Goal: Task Accomplishment & Management: Manage account settings

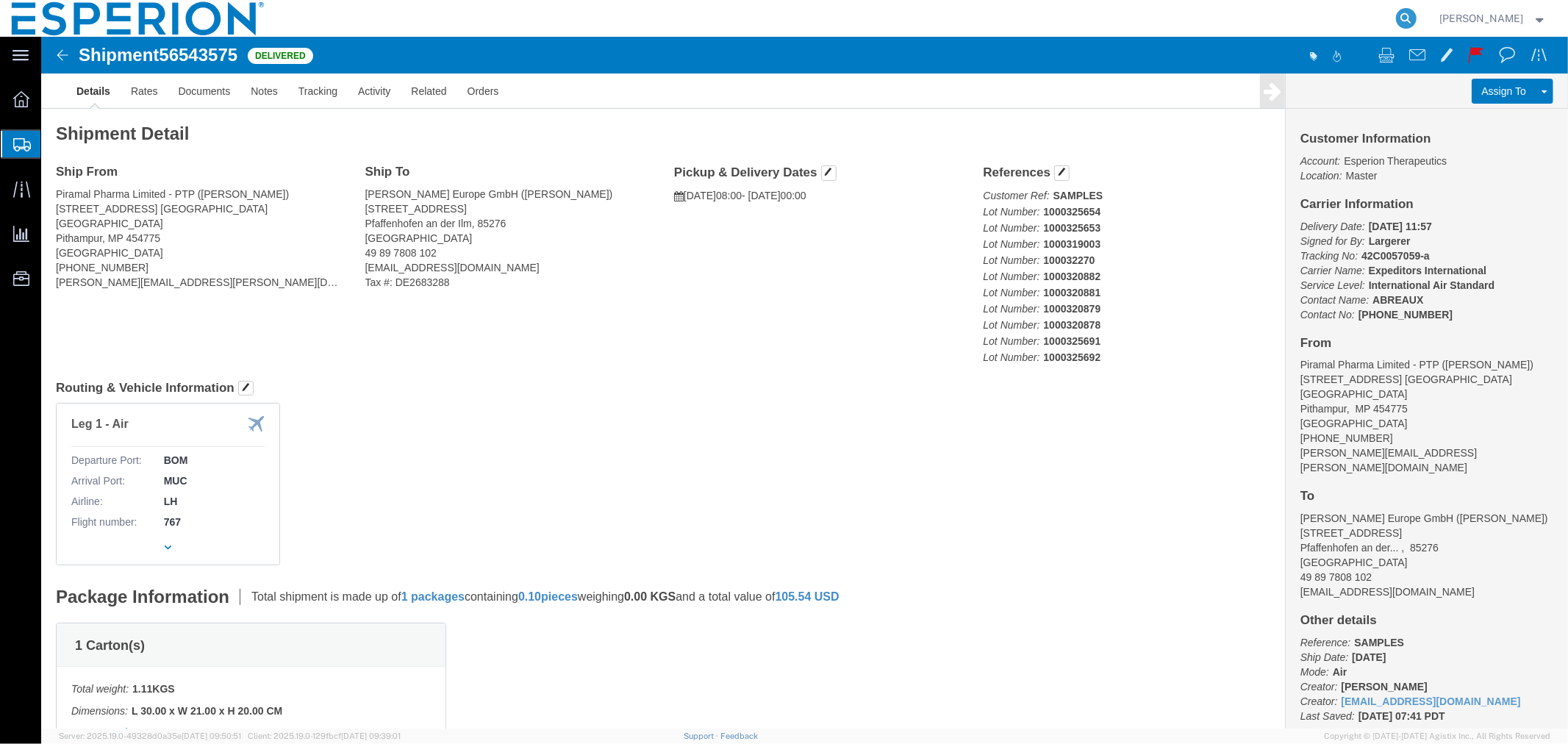
click at [1401, 15] on icon at bounding box center [1406, 18] width 21 height 21
click at [1273, 13] on input "search" at bounding box center [1173, 18] width 447 height 35
paste input "56784627"
click at [1405, 14] on icon at bounding box center [1406, 18] width 21 height 21
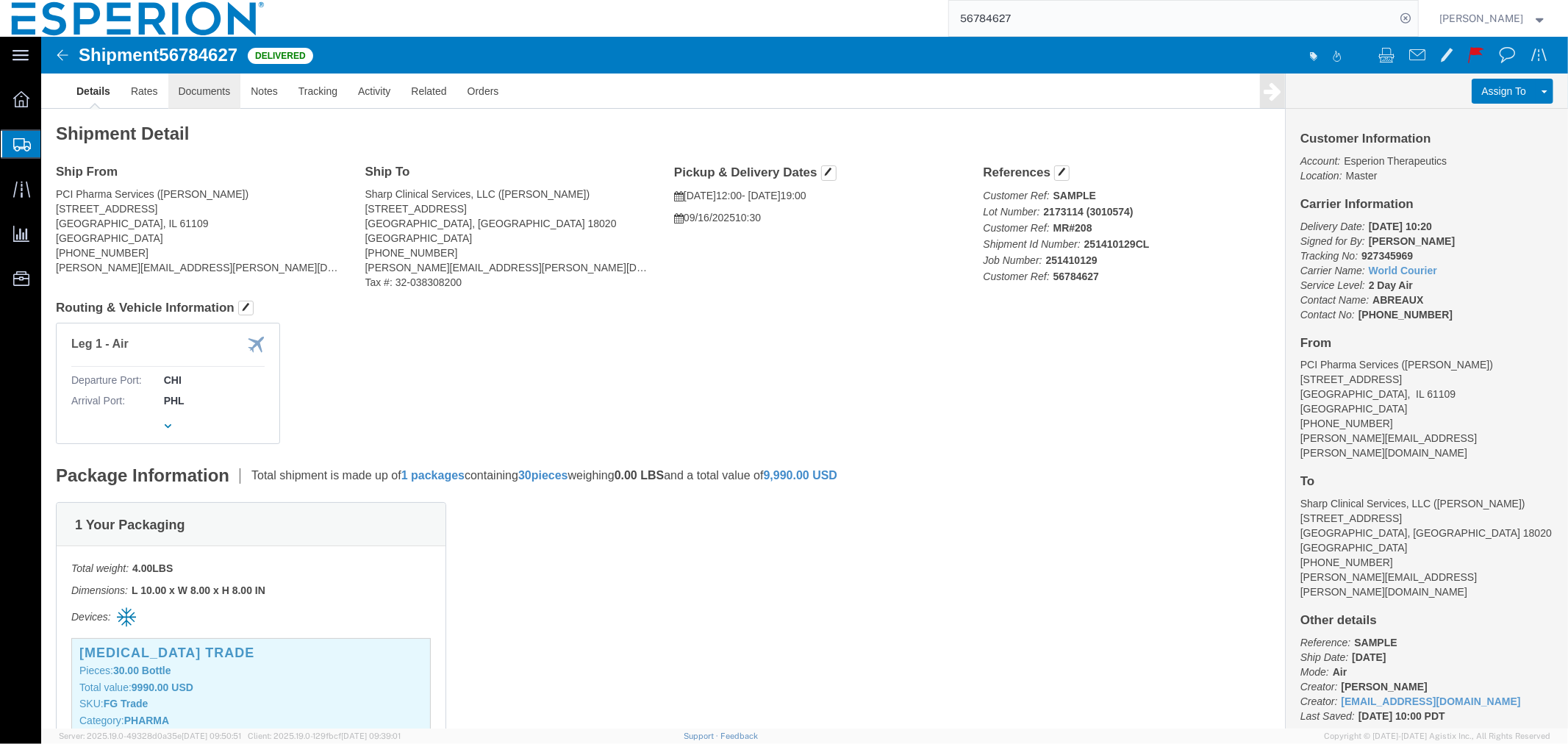
click link "Documents"
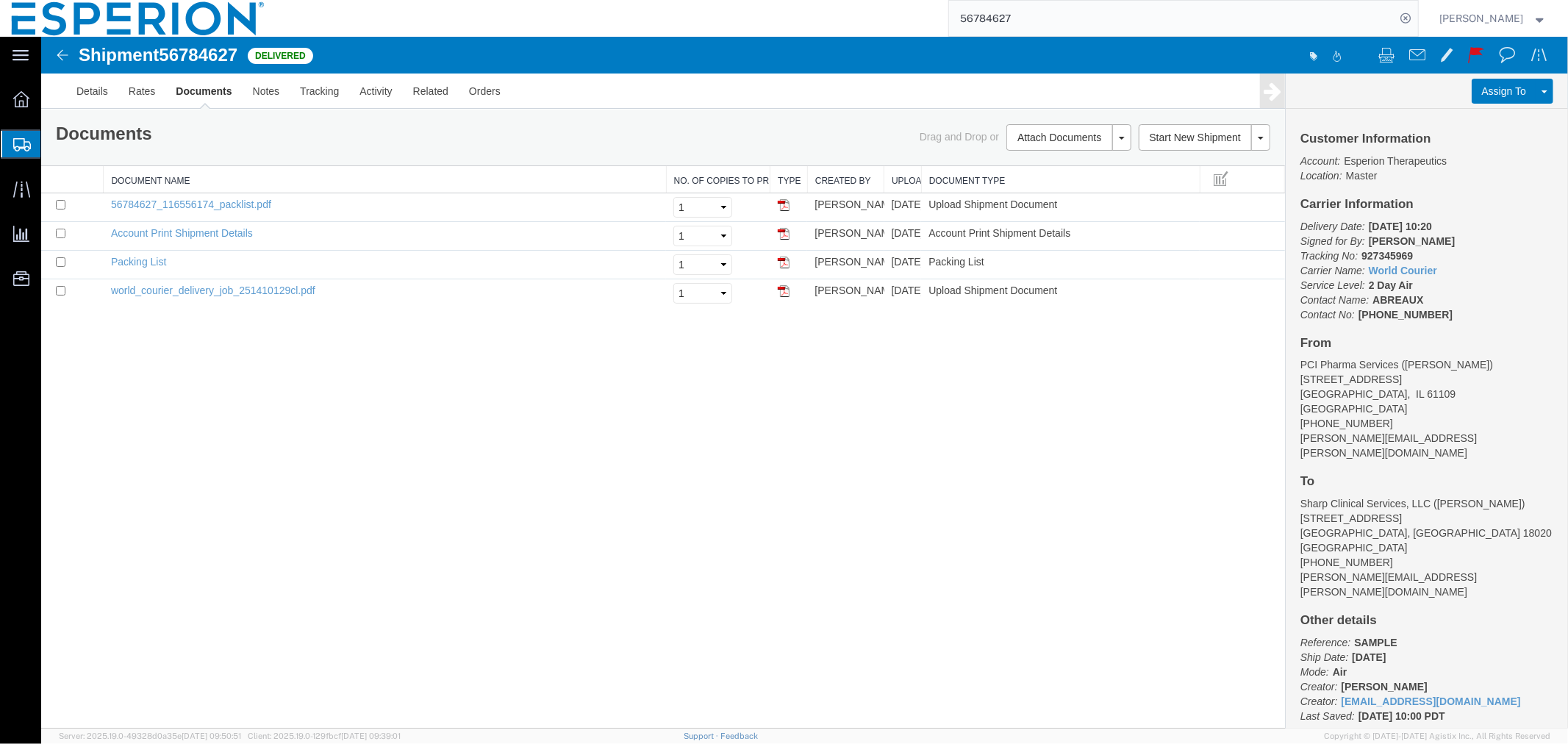
click at [205, 52] on span "56784627" at bounding box center [198, 54] width 79 height 20
copy span "56784627"
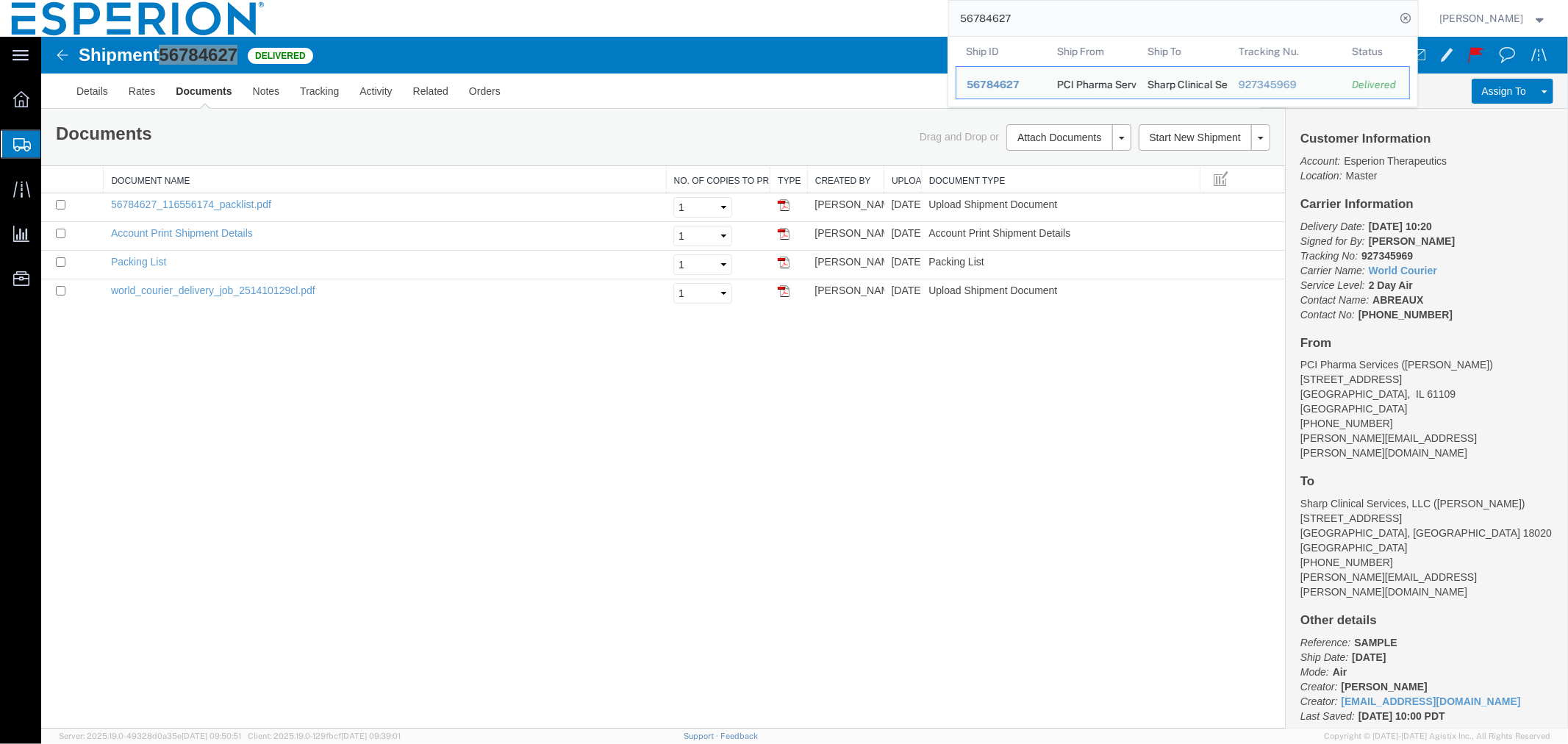
click at [1071, 13] on input "56784627" at bounding box center [1173, 18] width 447 height 35
drag, startPoint x: 1074, startPoint y: 18, endPoint x: 917, endPoint y: 8, distance: 157.3
click at [917, 8] on div "56784627 Ship ID Ship From Ship To Tracking Nu. Status Ship ID 56784627 Ship Fr…" at bounding box center [847, 18] width 1142 height 37
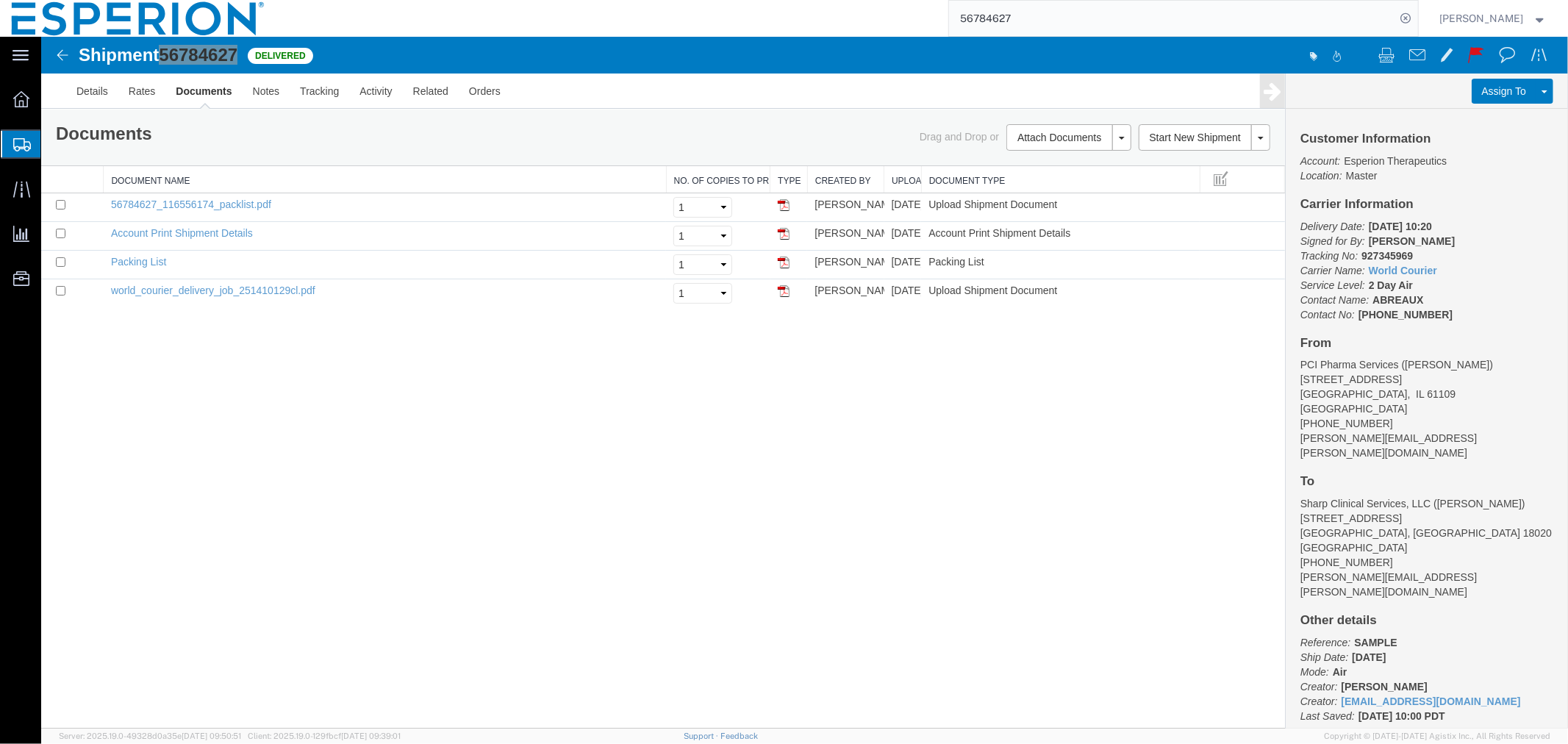
paste input "2075"
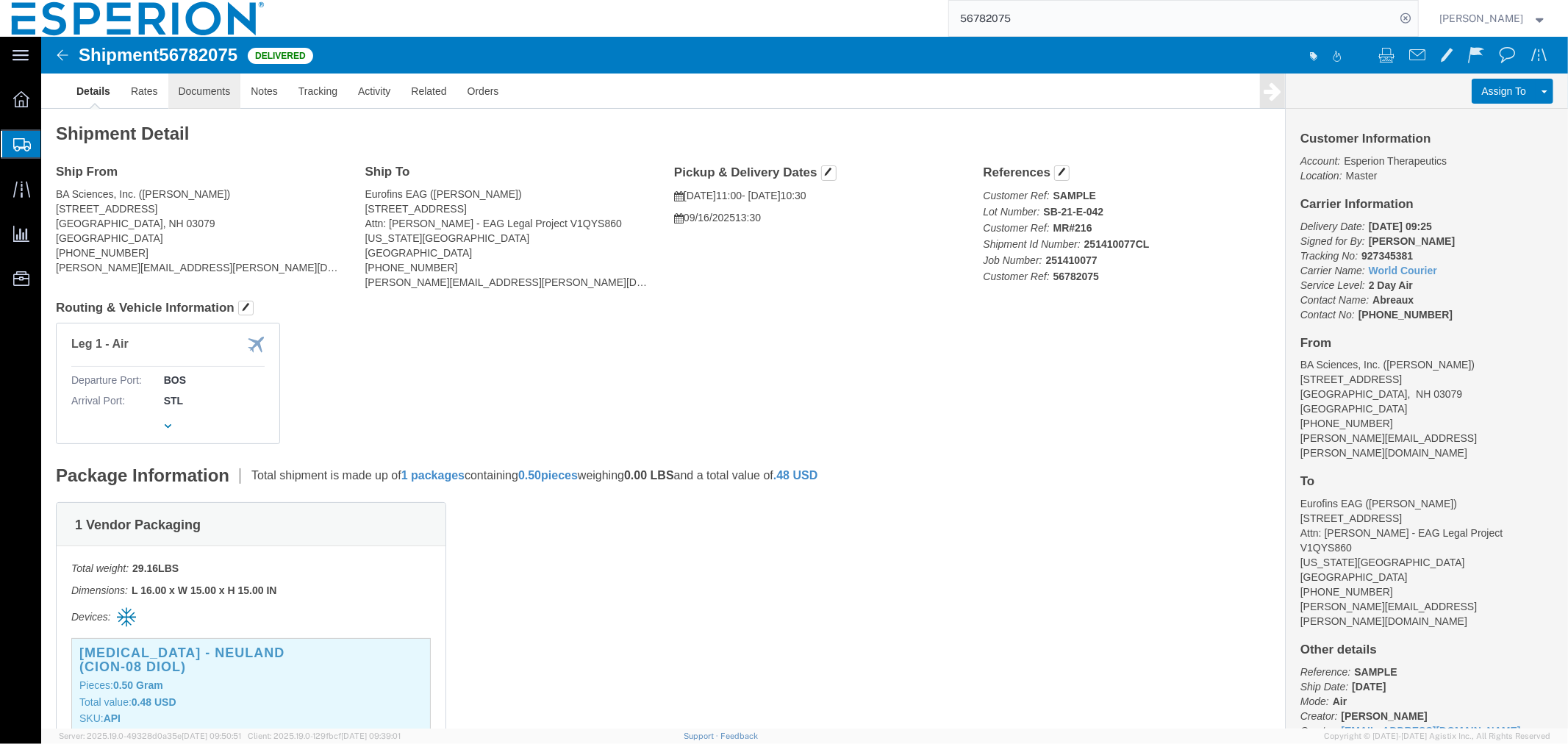
click link "Documents"
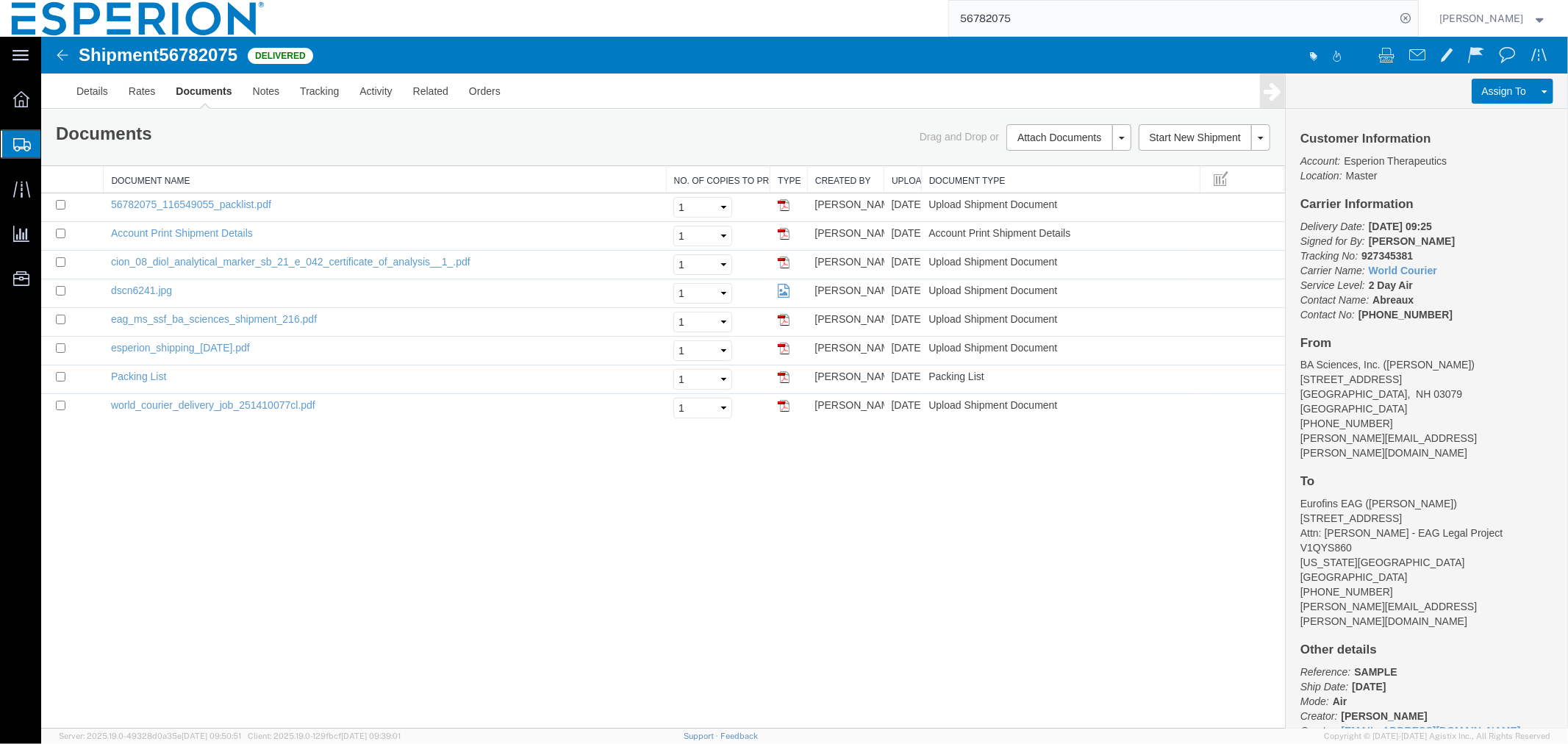
click at [180, 58] on span "56782075" at bounding box center [198, 54] width 79 height 20
copy span "56782075"
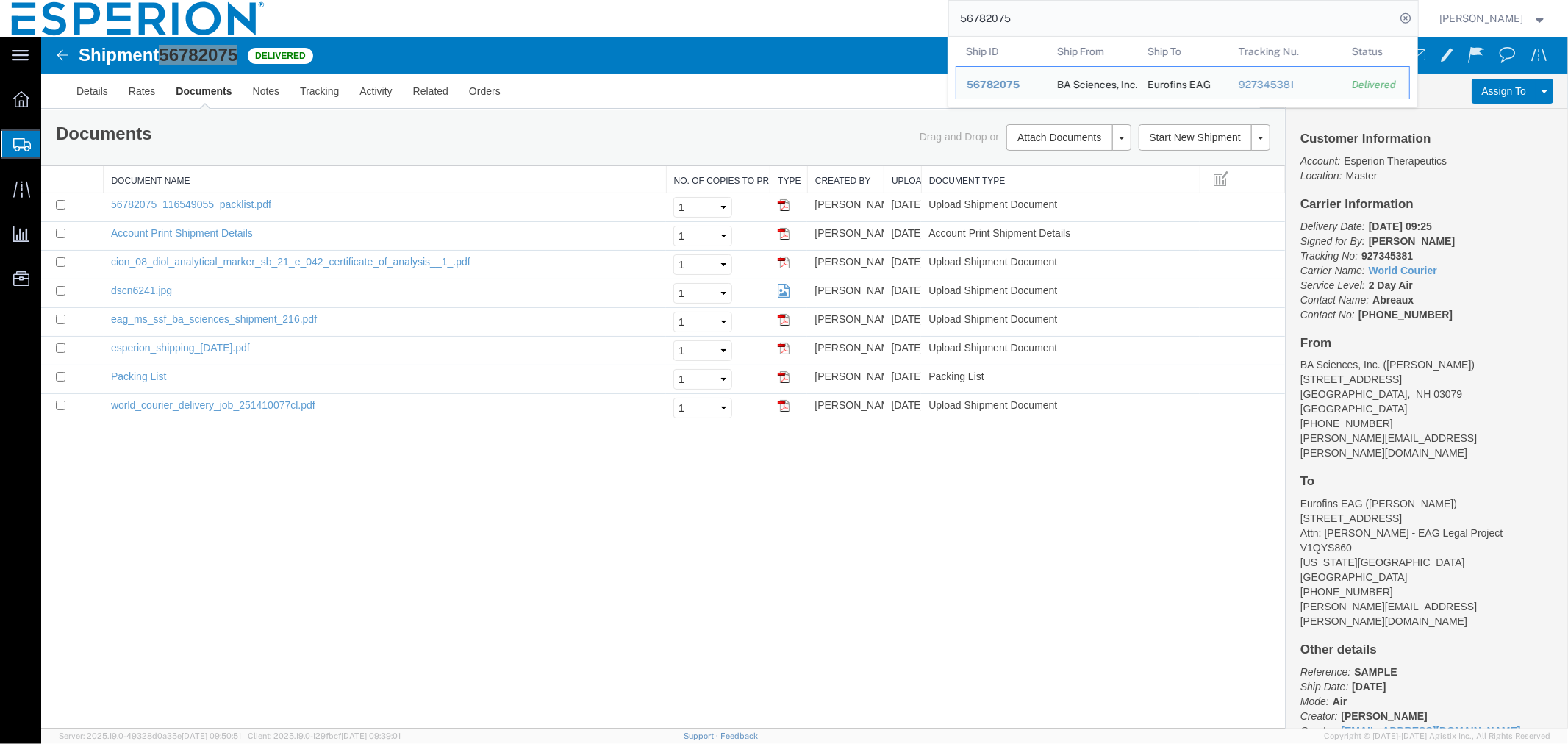
drag, startPoint x: 1057, startPoint y: 27, endPoint x: 819, endPoint y: 18, distance: 238.2
click at [819, 18] on div "56782075 Ship ID Ship From Ship To Tracking Nu. Status Ship ID 56782075 Ship Fr…" at bounding box center [847, 18] width 1142 height 37
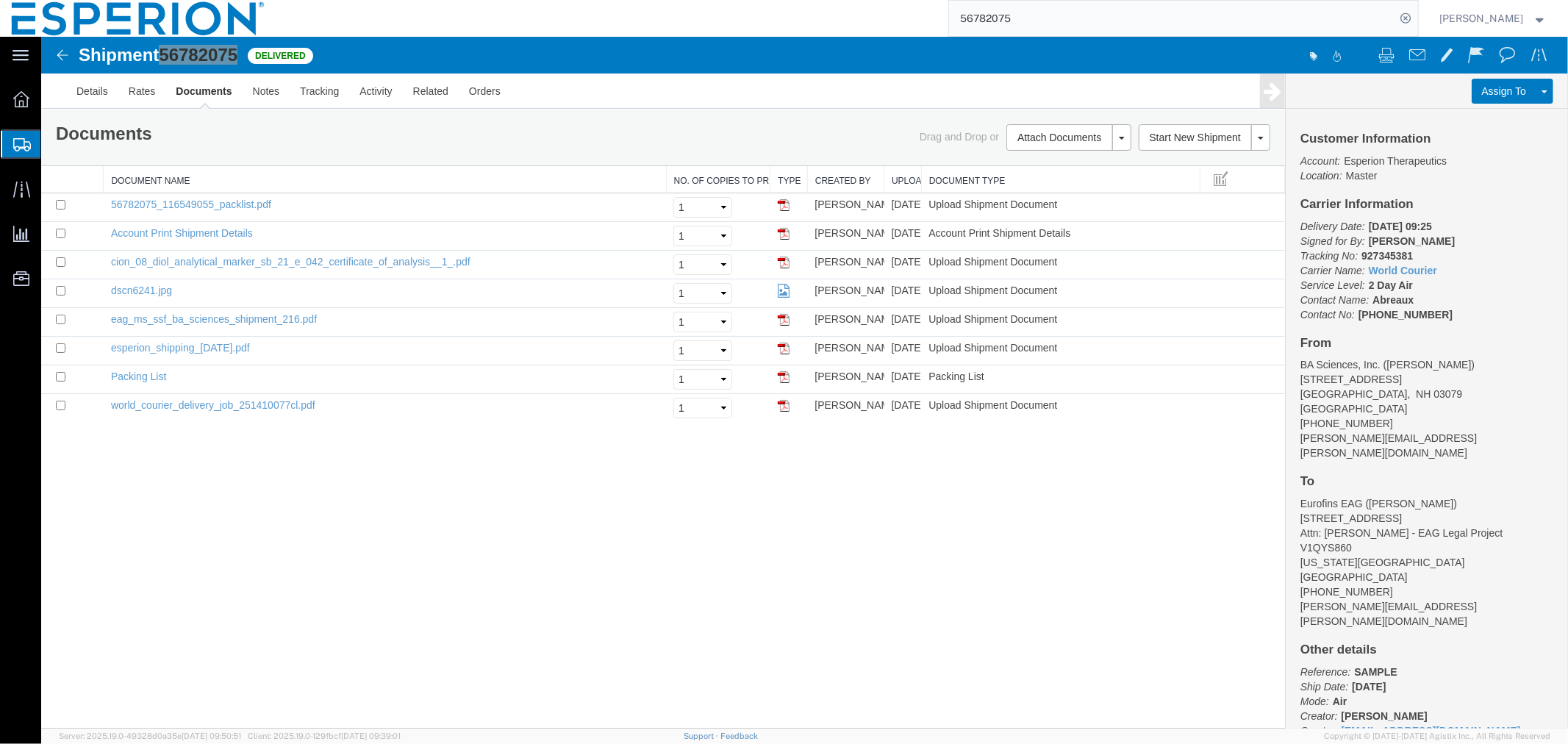
paste input "90272"
type input "56790272"
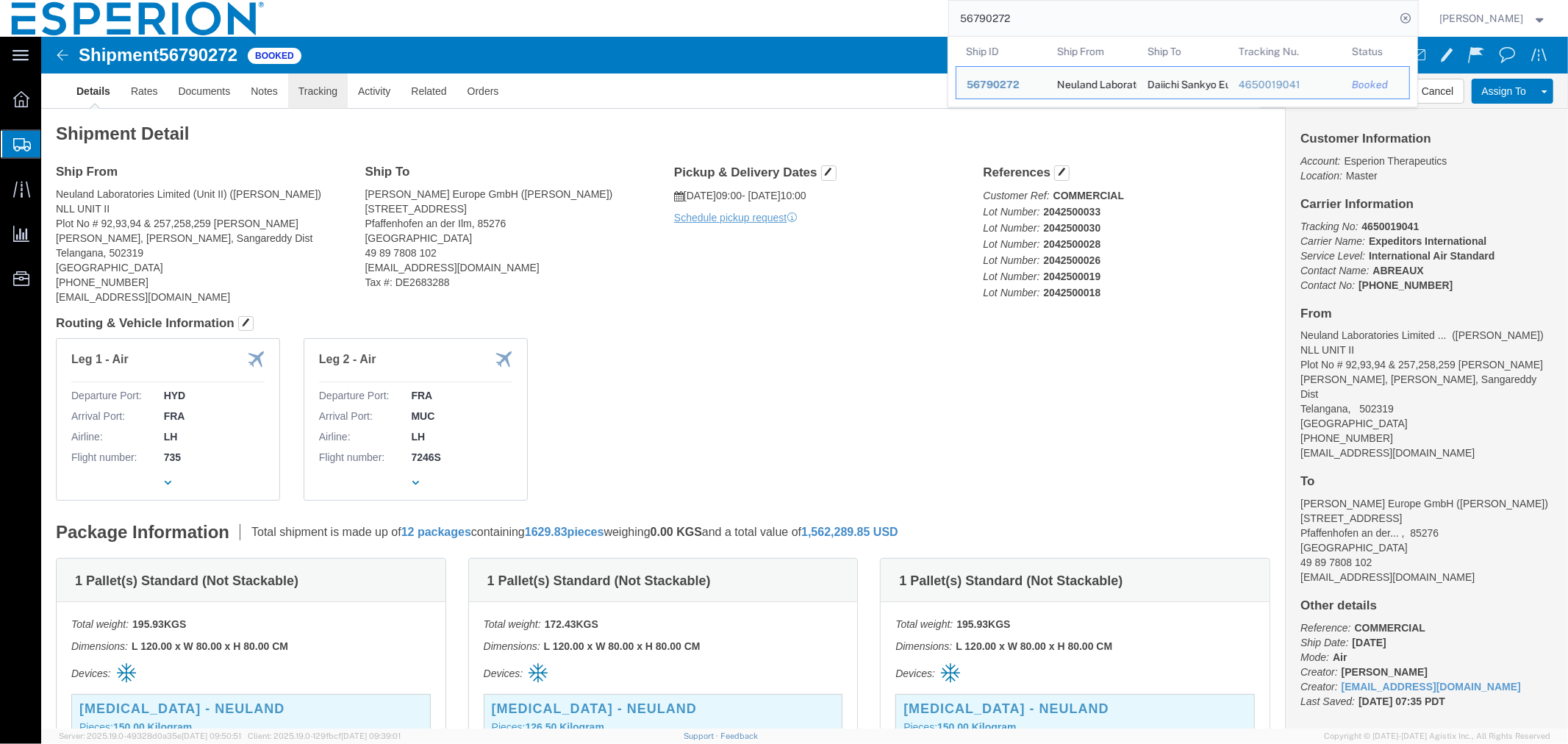
click link "Tracking"
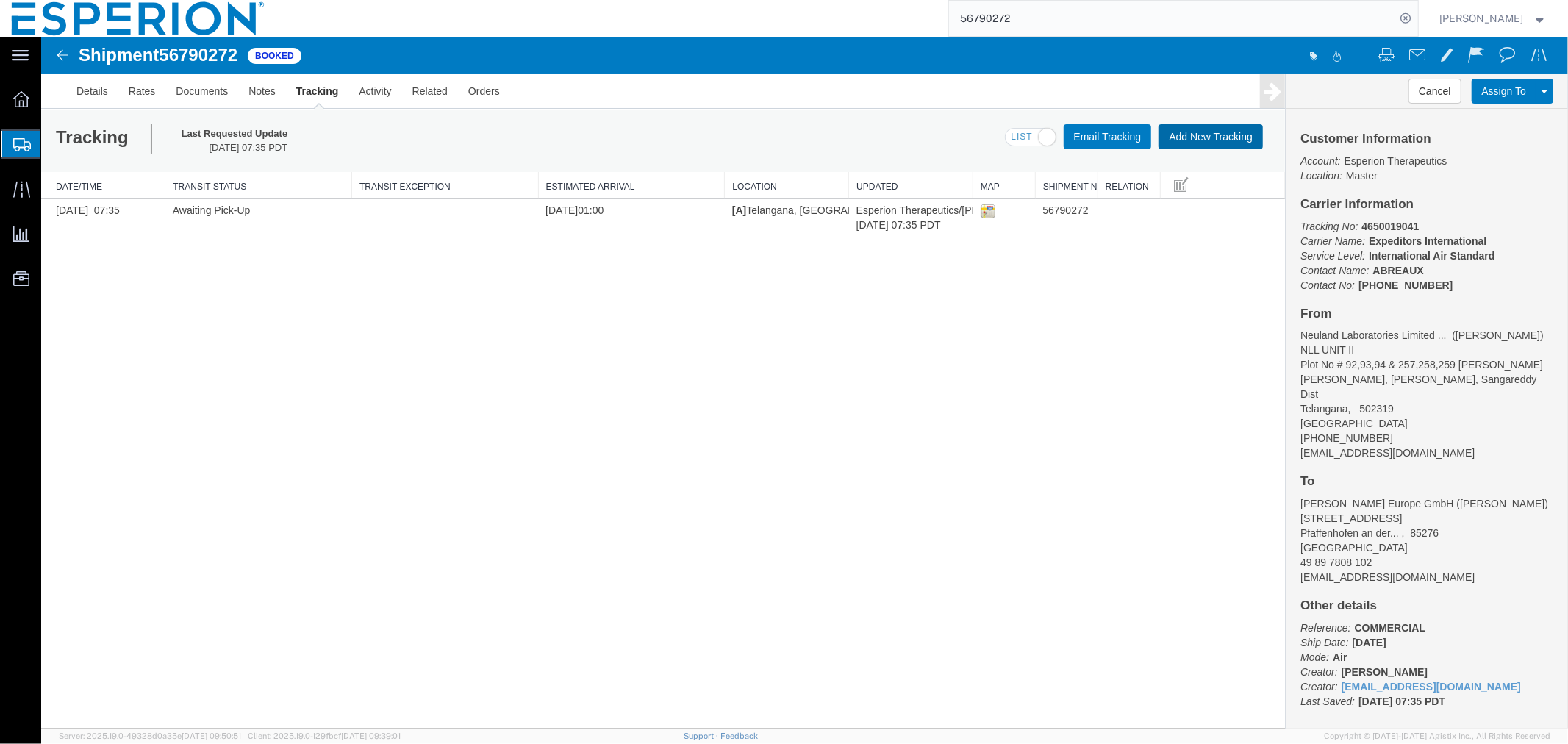
click at [1225, 139] on button "Add New Tracking" at bounding box center [1210, 136] width 104 height 25
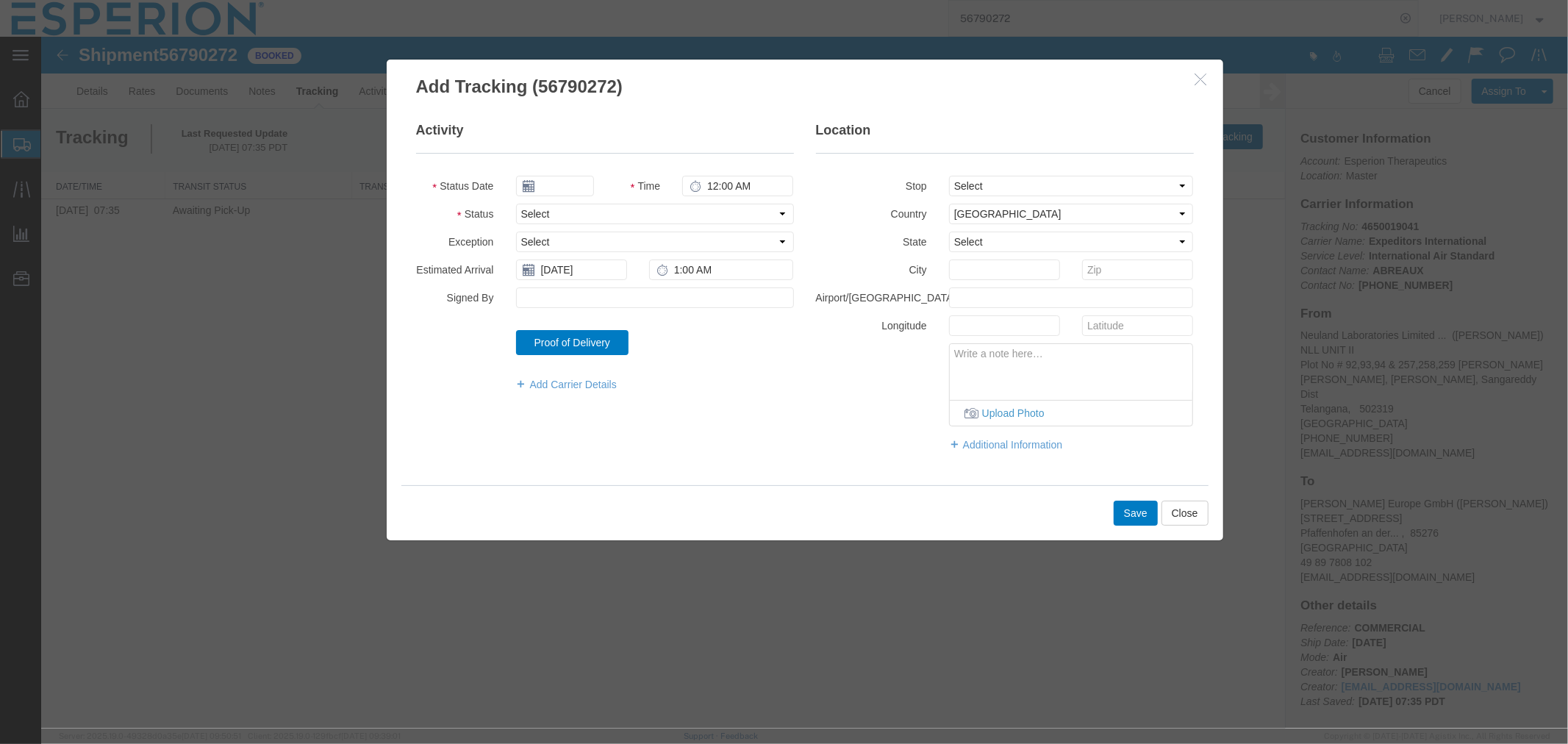
type input "09/17/2025"
type input "12:00 PM"
click at [556, 187] on input "09/17/2025" at bounding box center [554, 185] width 78 height 21
click at [551, 292] on td "15" at bounding box center [548, 299] width 22 height 22
type input "[DATE]"
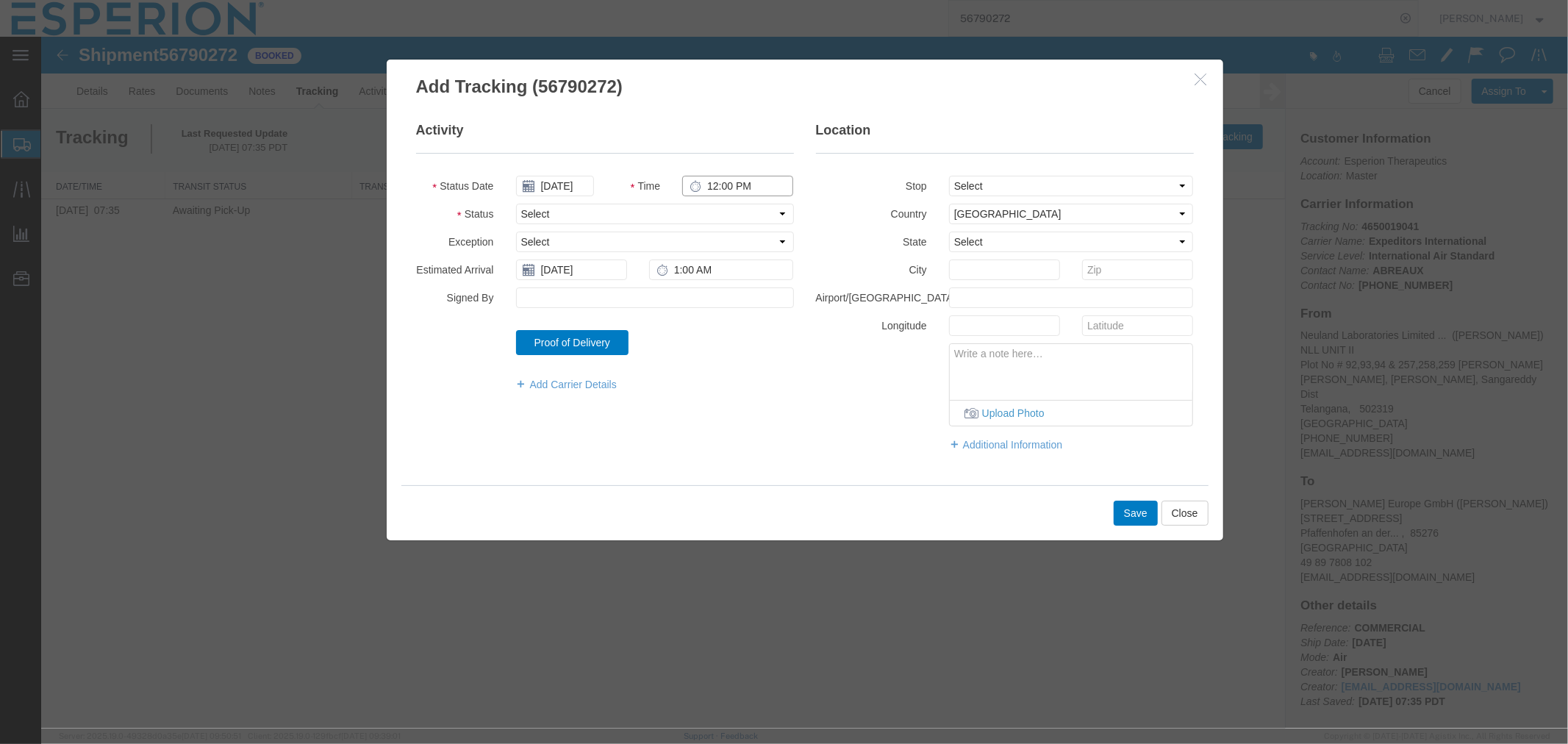
click at [711, 183] on input "12:00 PM" at bounding box center [738, 185] width 111 height 21
type input "8:00 AM"
click at [659, 204] on fieldset "Activity Status Date [DATE] Time 8:00 AM Status Select Arrival Notice Available…" at bounding box center [604, 263] width 378 height 286
click at [657, 215] on select "Select Arrival Notice Available Arrival Notice Imported Arrive at Delivery Loca…" at bounding box center [654, 213] width 278 height 21
select select "PICKEDUP"
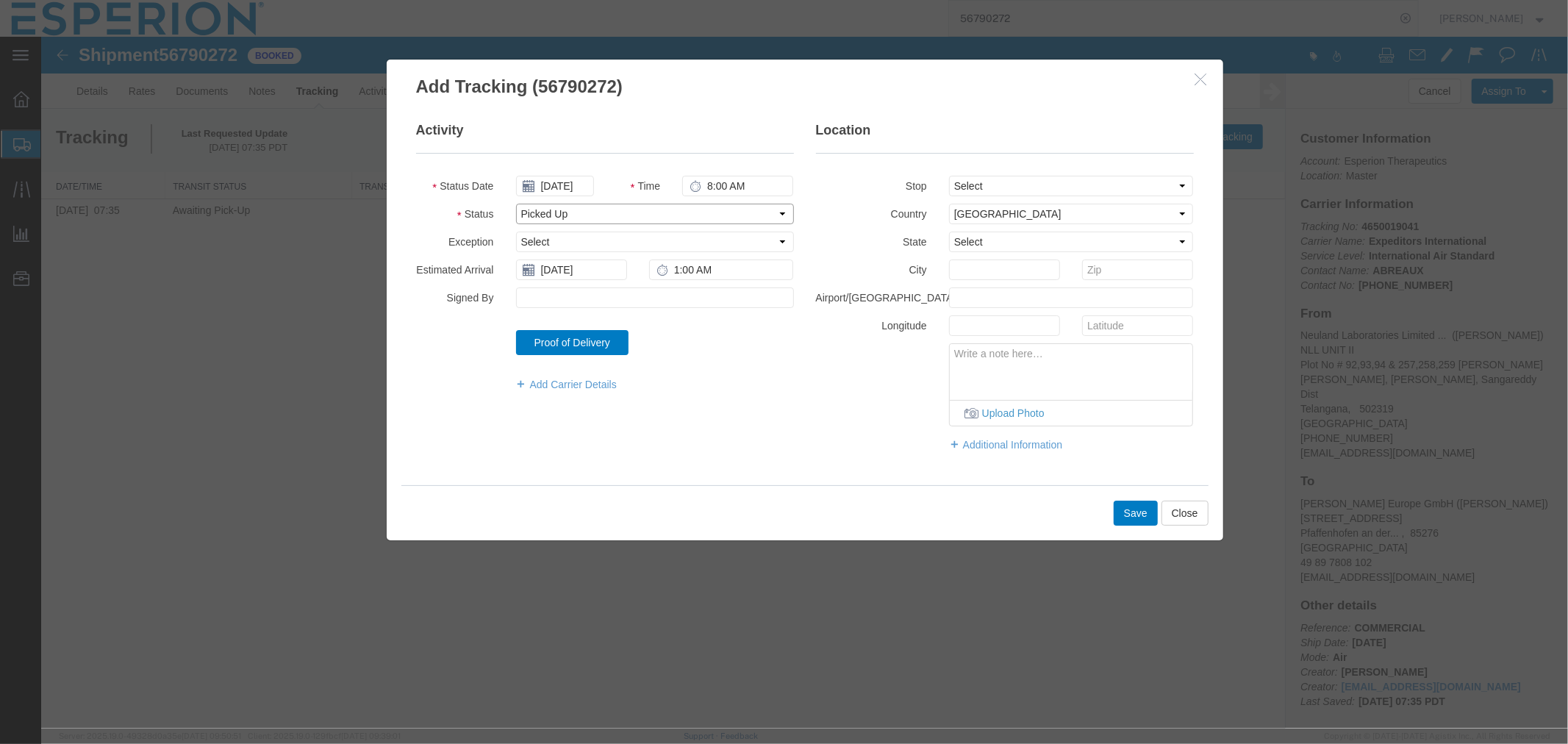
click at [516, 203] on select "Select Arrival Notice Available Arrival Notice Imported Arrive at Delivery Loca…" at bounding box center [654, 213] width 278 height 21
click at [586, 271] on input "[DATE]" at bounding box center [571, 269] width 111 height 21
click at [548, 406] on td "22" at bounding box center [548, 405] width 22 height 22
type input "[DATE]"
click at [997, 188] on select "Select From: Plot No # 92,93,94 & 257,258,259 [PERSON_NAME], [PERSON_NAME], Pat…" at bounding box center [1071, 185] width 245 height 21
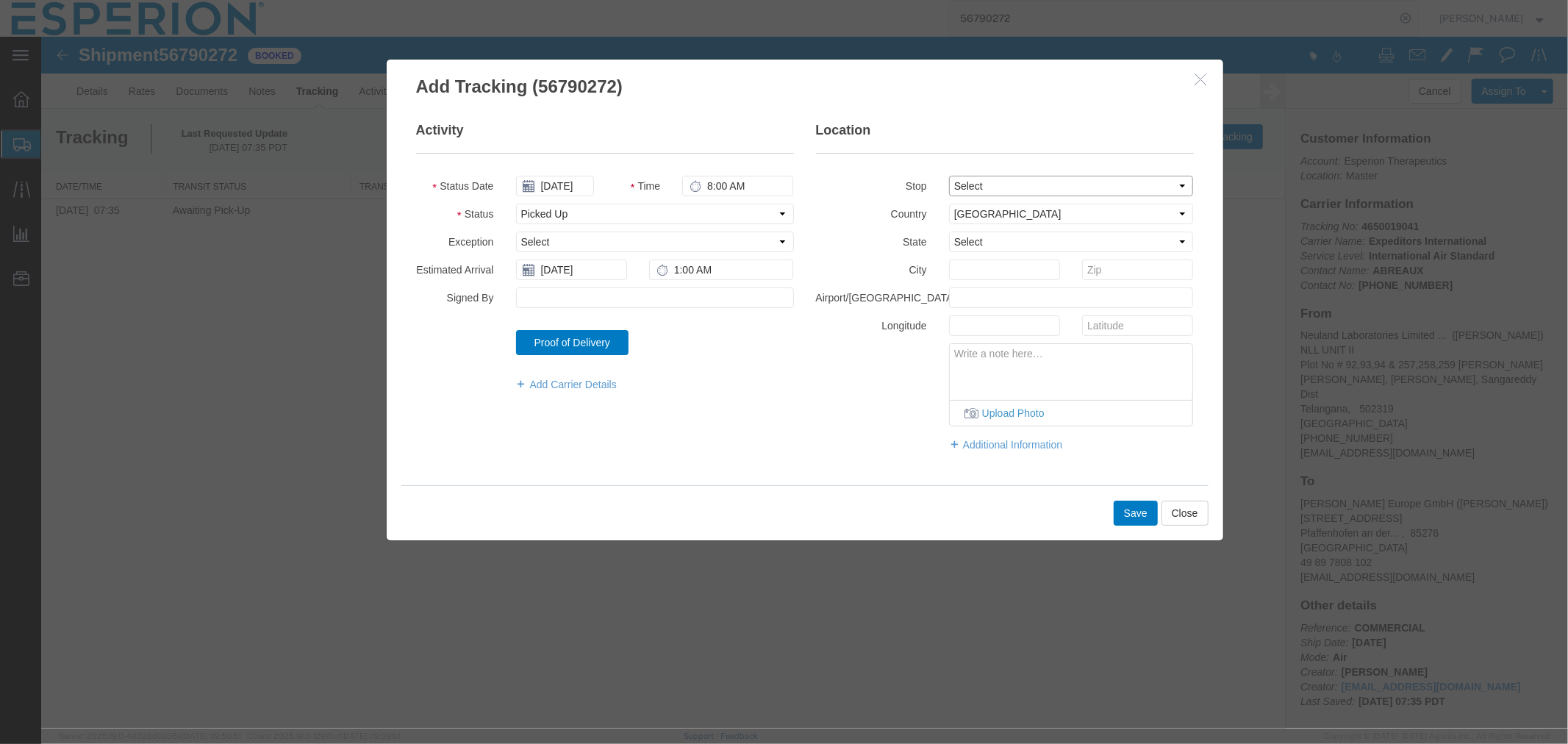
select select "{"pickupDeliveryInfoId": "122877336","pickupOrDelivery": "P","stopNum": "1","lo…"
click at [949, 175] on select "Select From: Plot No # 92,93,94 & 257,258,259 [PERSON_NAME], [PERSON_NAME], Pat…" at bounding box center [1071, 185] width 245 height 21
select select "IN"
type input "Telangana"
click at [1136, 515] on button "Save" at bounding box center [1135, 512] width 44 height 25
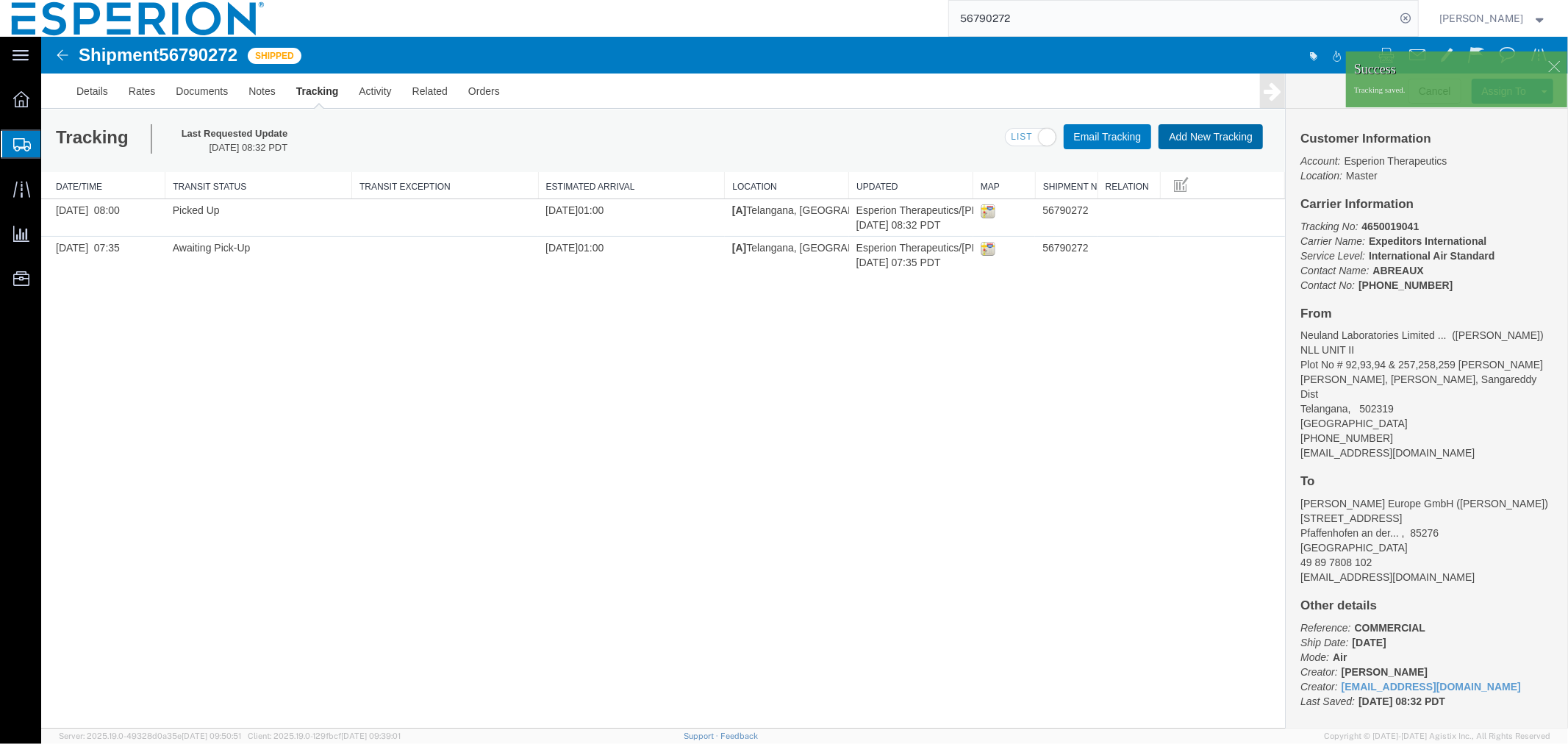
click at [1193, 132] on button "Add New Tracking" at bounding box center [1210, 136] width 104 height 25
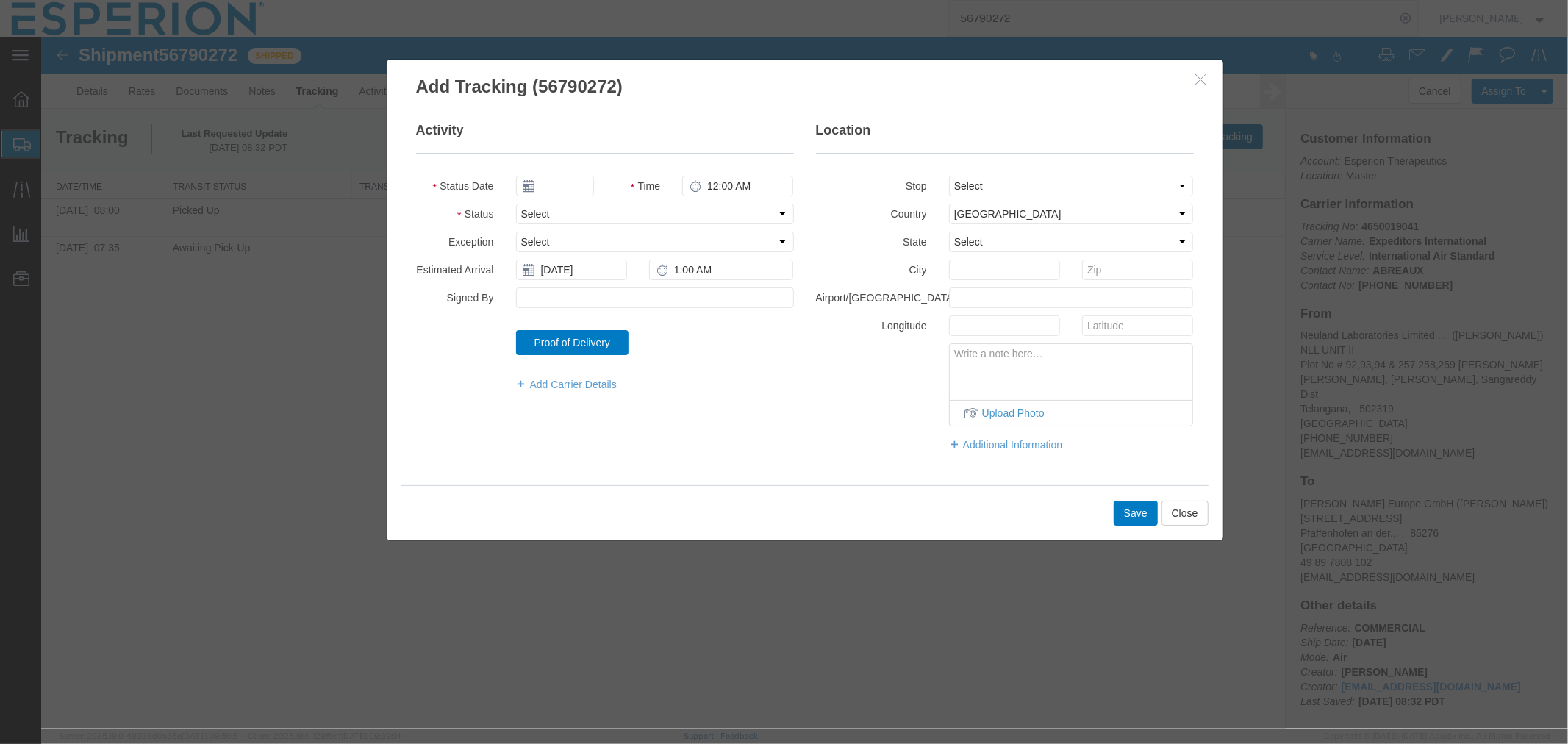
type input "09/17/2025"
type input "12:00 PM"
click at [561, 187] on input "09/17/2025" at bounding box center [554, 185] width 78 height 21
click at [641, 298] on td "19" at bounding box center [636, 299] width 22 height 22
type input "[DATE]"
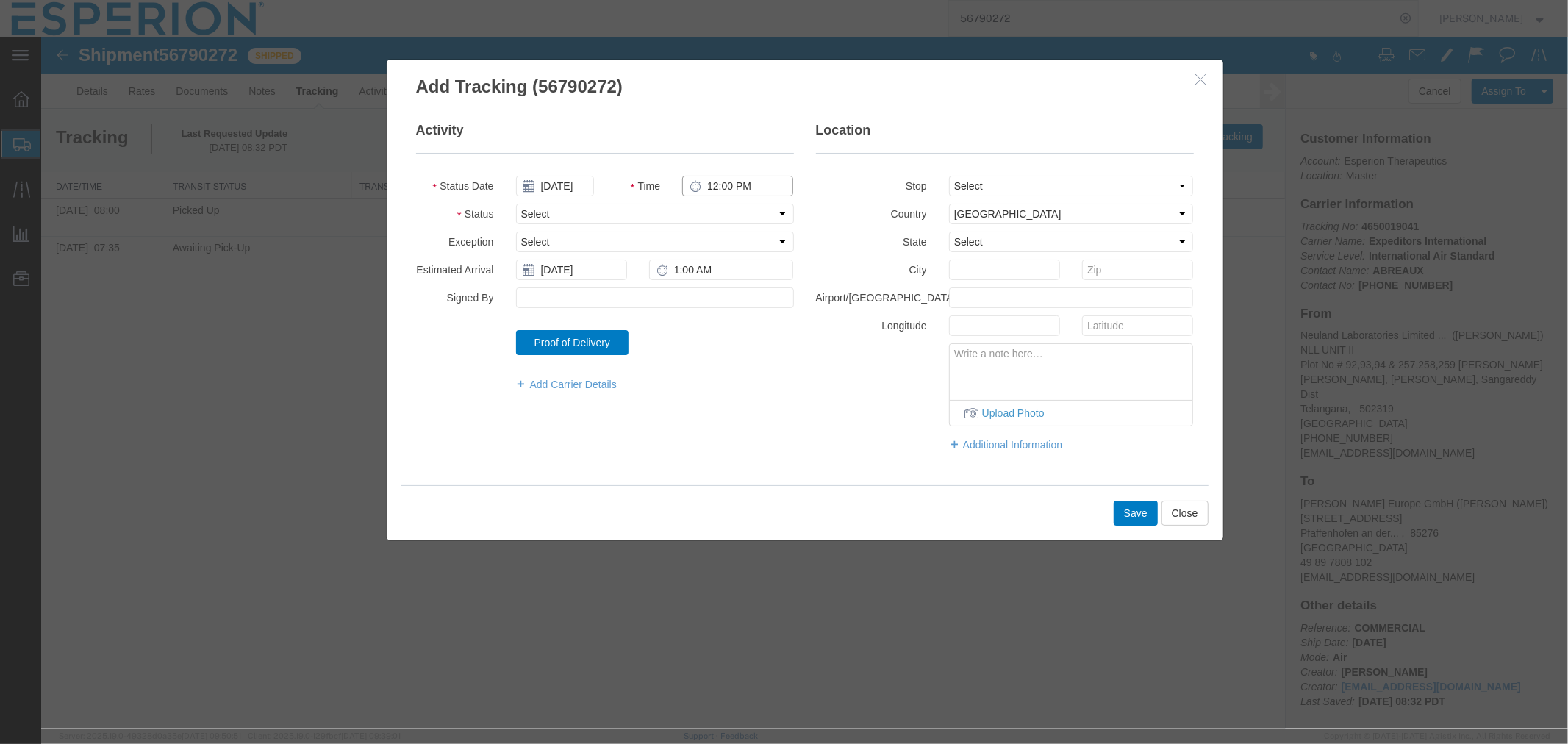
click at [713, 186] on input "12:00 PM" at bounding box center [738, 185] width 111 height 21
type input "3:10 AM"
click at [686, 211] on select "Select Arrival Notice Available Arrival Notice Imported Arrive at Delivery Loca…" at bounding box center [654, 213] width 278 height 21
select select "INTRANST"
click at [516, 203] on select "Select Arrival Notice Available Arrival Notice Imported Arrive at Delivery Loca…" at bounding box center [654, 213] width 278 height 21
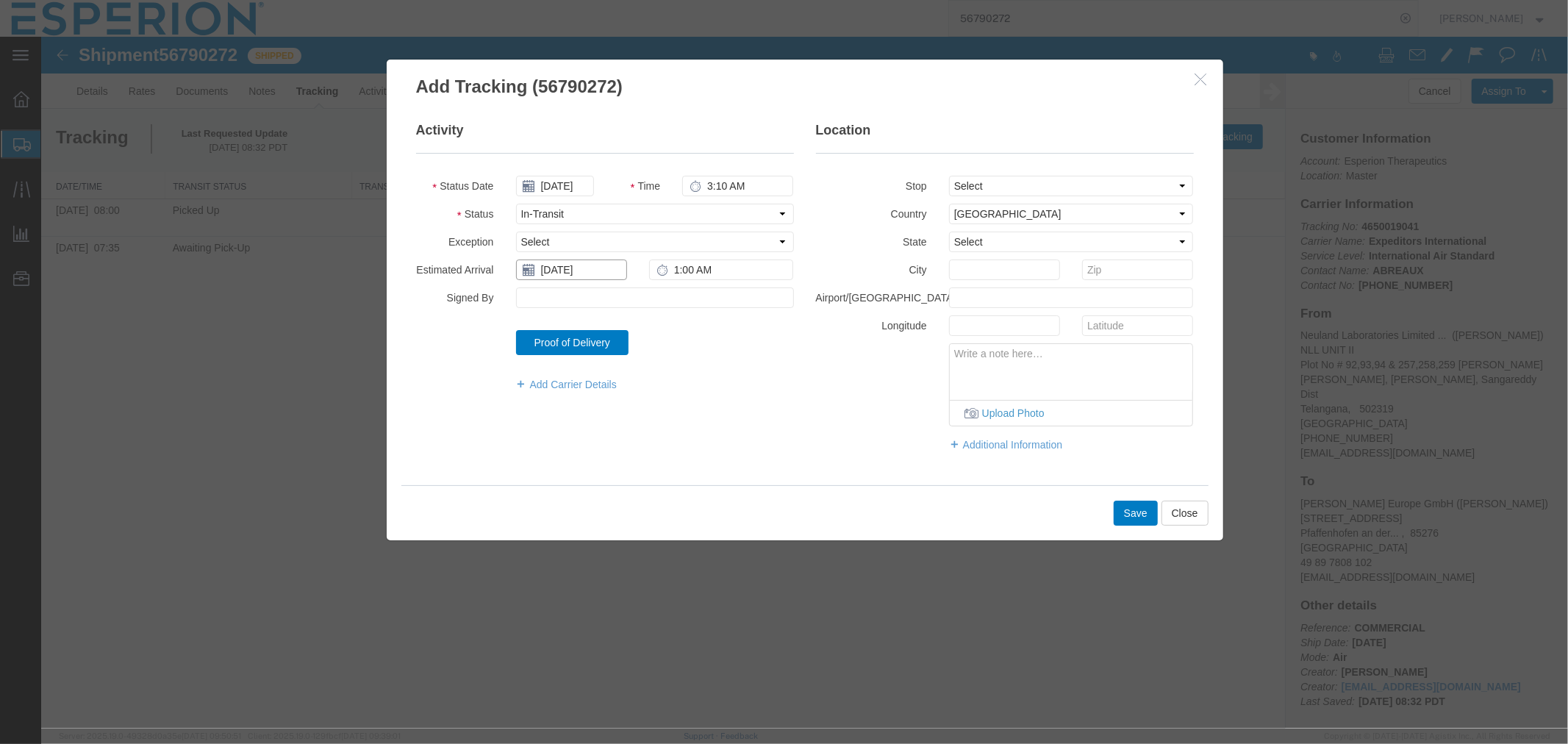
click at [567, 273] on input "[DATE]" at bounding box center [571, 269] width 111 height 21
click at [553, 407] on td "22" at bounding box center [548, 405] width 22 height 22
type input "[DATE]"
click at [676, 267] on input "1:00 AM" at bounding box center [721, 269] width 145 height 21
type input "9:00 AM"
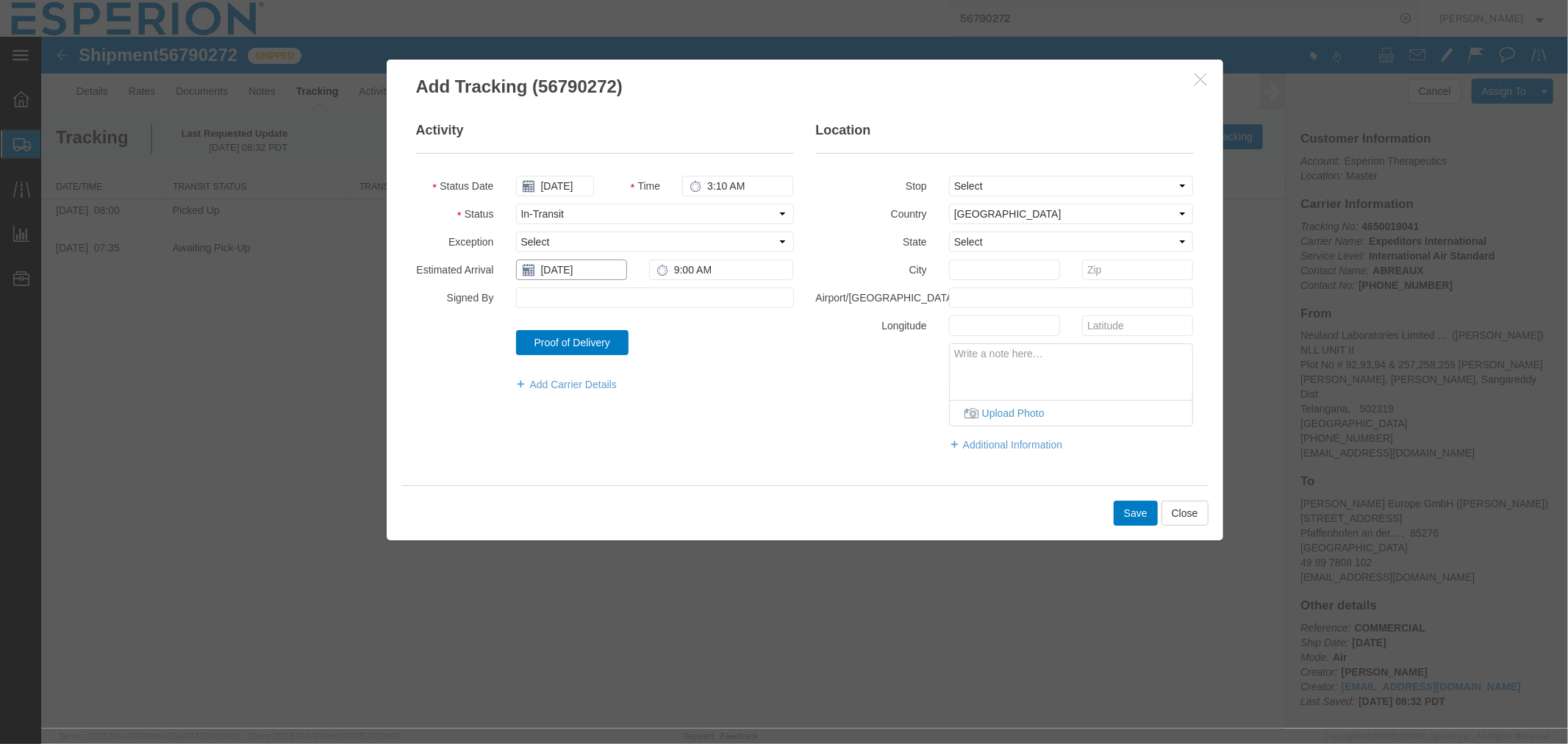
click at [568, 271] on input "[DATE]" at bounding box center [571, 269] width 111 height 21
click at [642, 379] on td "19" at bounding box center [641, 383] width 22 height 22
type input "[DATE]"
click at [993, 208] on select "Select [GEOGRAPHIC_DATA] [GEOGRAPHIC_DATA] [GEOGRAPHIC_DATA] [GEOGRAPHIC_DATA] …" at bounding box center [1071, 213] width 245 height 21
select select "IN"
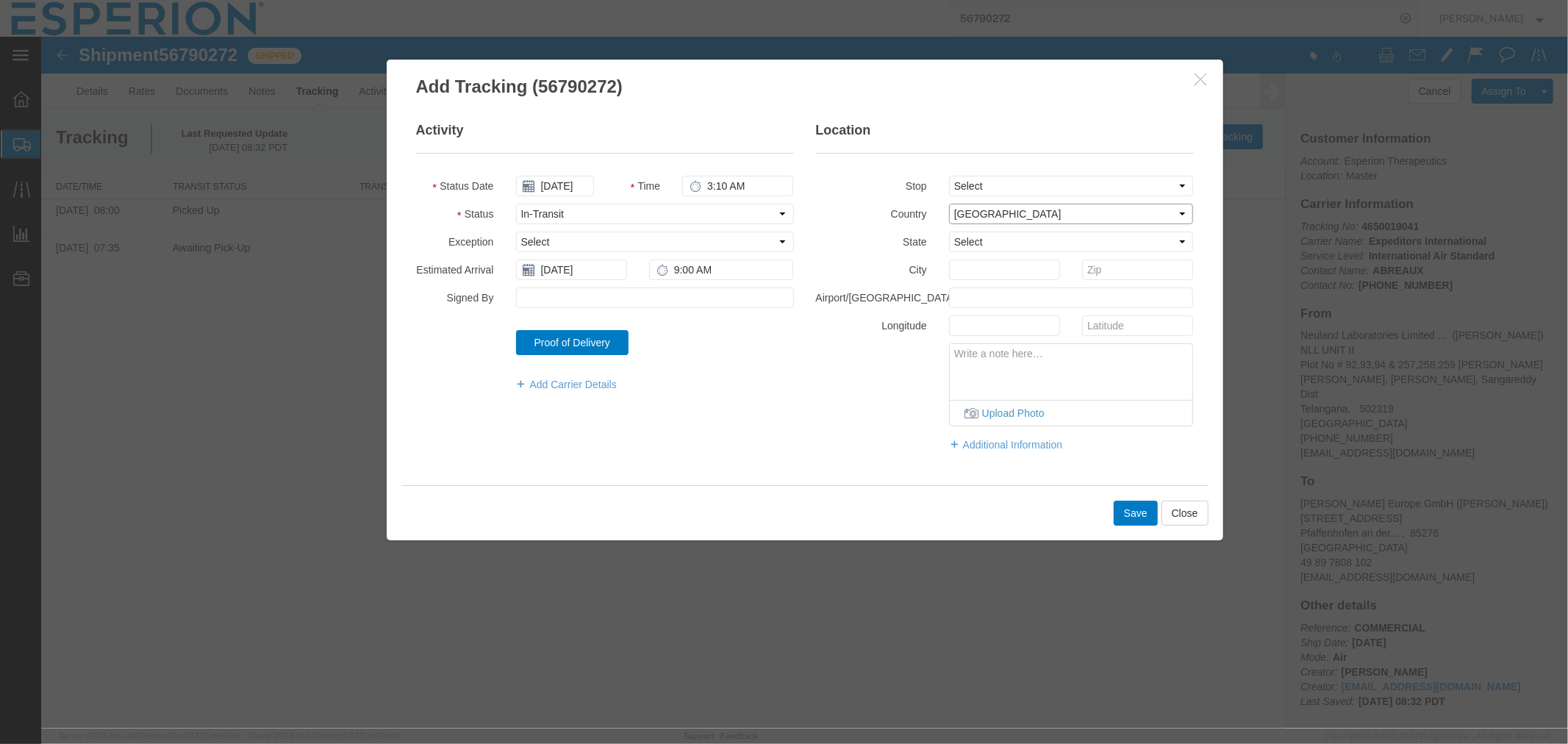
click at [949, 203] on select "Select [GEOGRAPHIC_DATA] [GEOGRAPHIC_DATA] [GEOGRAPHIC_DATA] [GEOGRAPHIC_DATA] …" at bounding box center [1071, 213] width 245 height 21
click at [978, 274] on input "text" at bounding box center [1005, 269] width 111 height 21
click at [974, 264] on input "hyperbad" at bounding box center [1005, 269] width 111 height 21
click at [969, 270] on input "hyperabad" at bounding box center [1005, 269] width 111 height 21
drag, startPoint x: 1006, startPoint y: 272, endPoint x: 924, endPoint y: 270, distance: 82.0
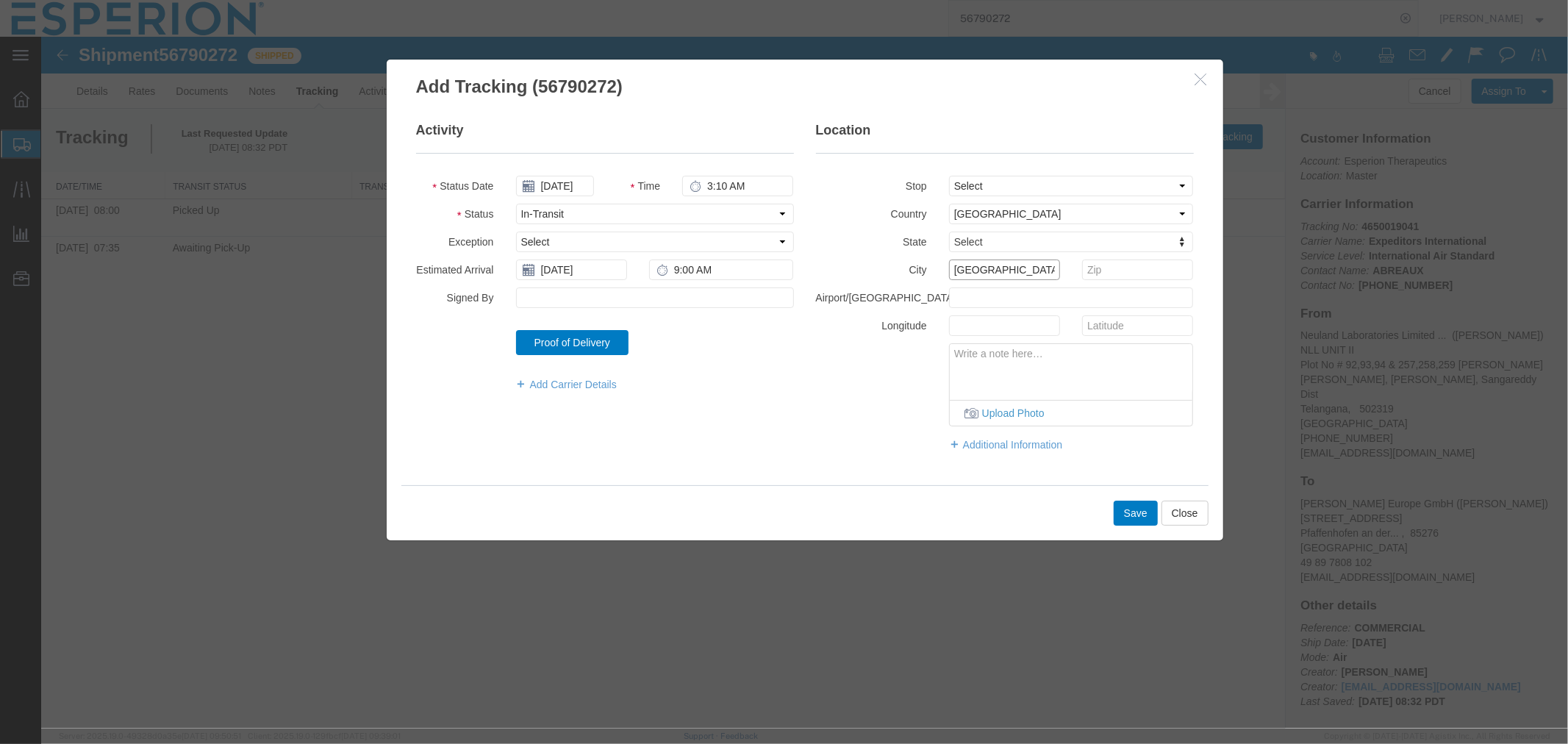
click at [924, 270] on div "City [GEOGRAPHIC_DATA]" at bounding box center [1004, 269] width 400 height 21
paste input "H"
type input "[GEOGRAPHIC_DATA]"
type input "te"
select select "TG"
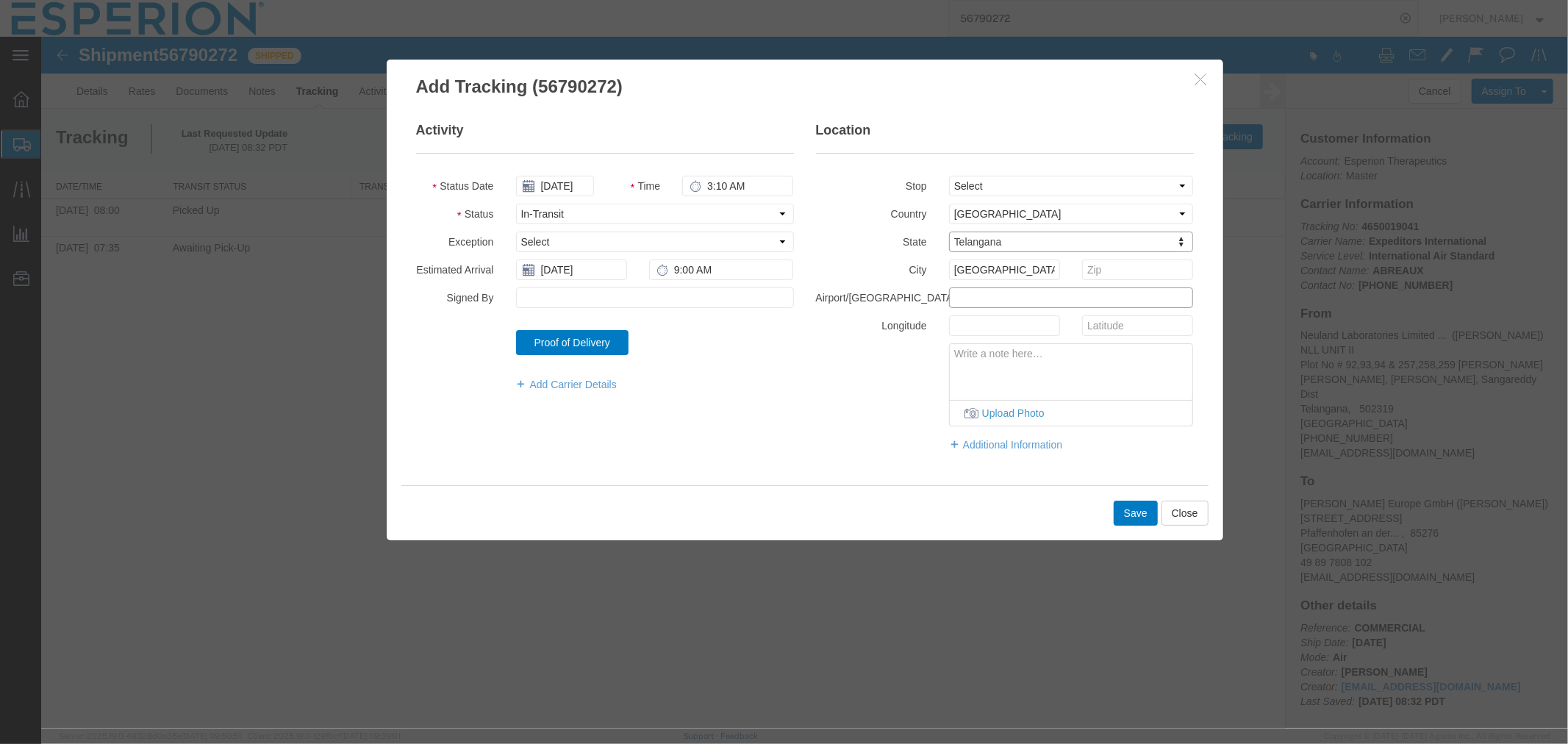
click at [961, 297] on input "text" at bounding box center [1071, 297] width 245 height 21
type input "Y"
type input "HYD"
click at [1139, 512] on button "Save" at bounding box center [1135, 512] width 44 height 25
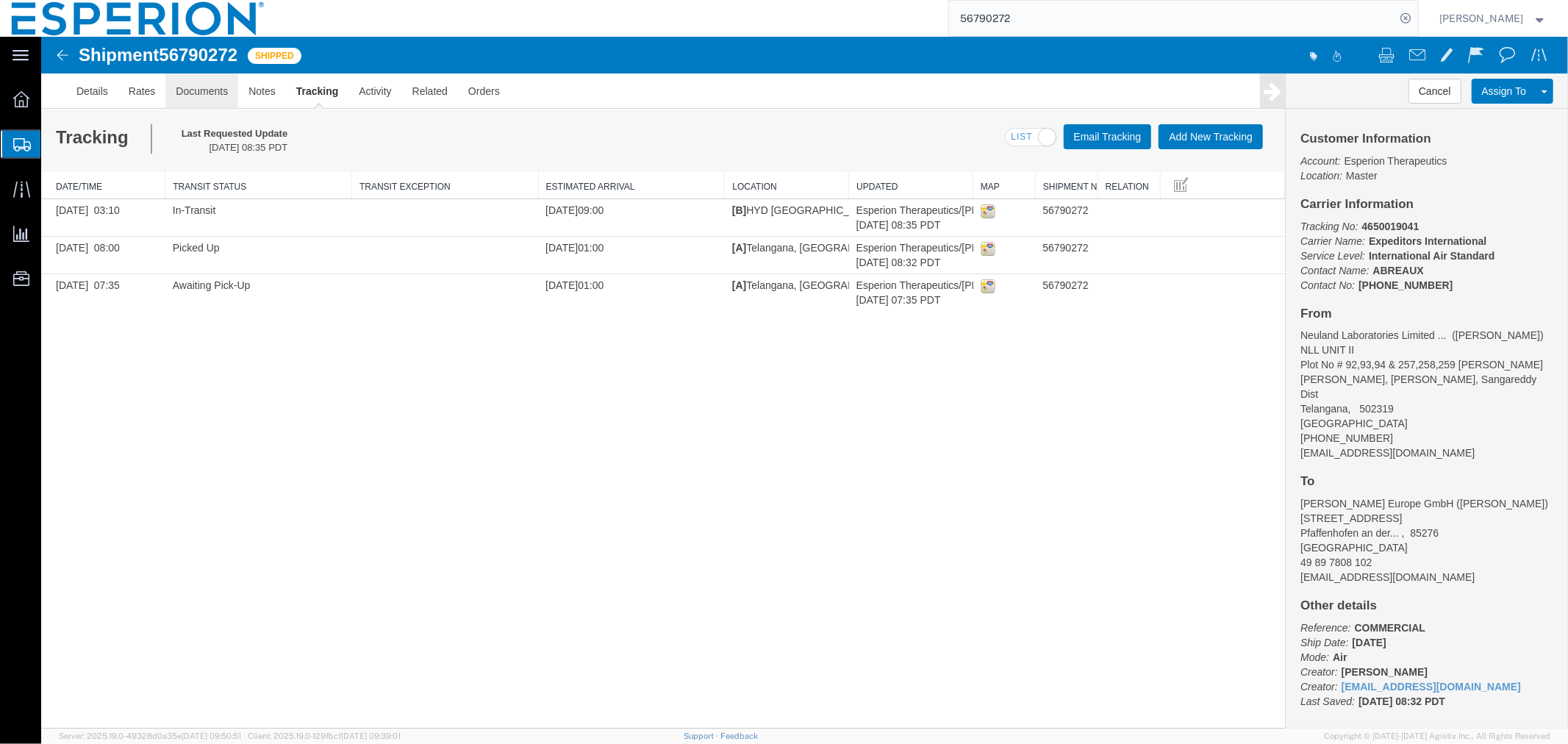
click at [199, 95] on link "Documents" at bounding box center [200, 90] width 73 height 35
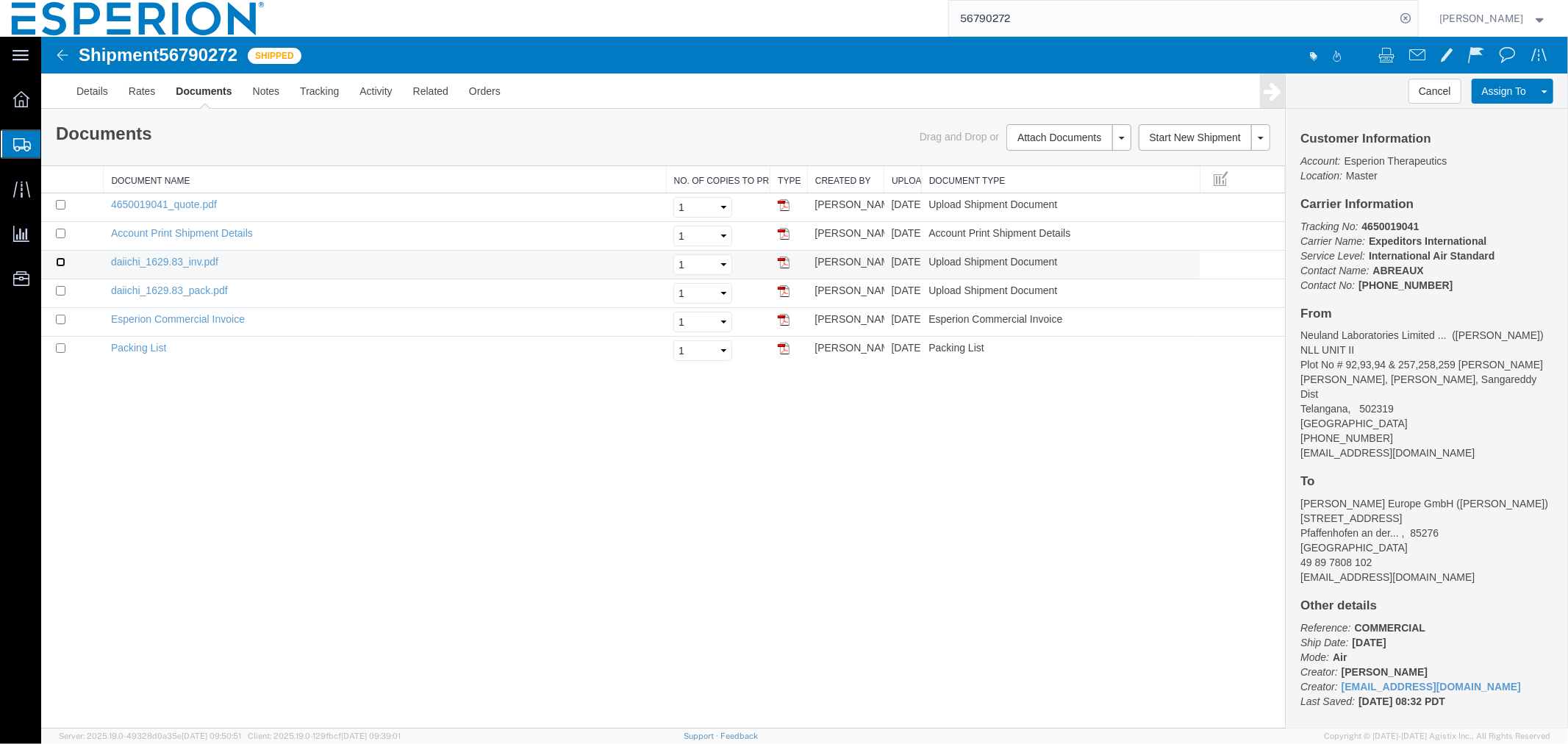
click at [62, 259] on input "checkbox" at bounding box center [59, 261] width 10 height 10
checkbox input "true"
click at [59, 288] on input "checkbox" at bounding box center [59, 290] width 10 height 10
checkbox input "true"
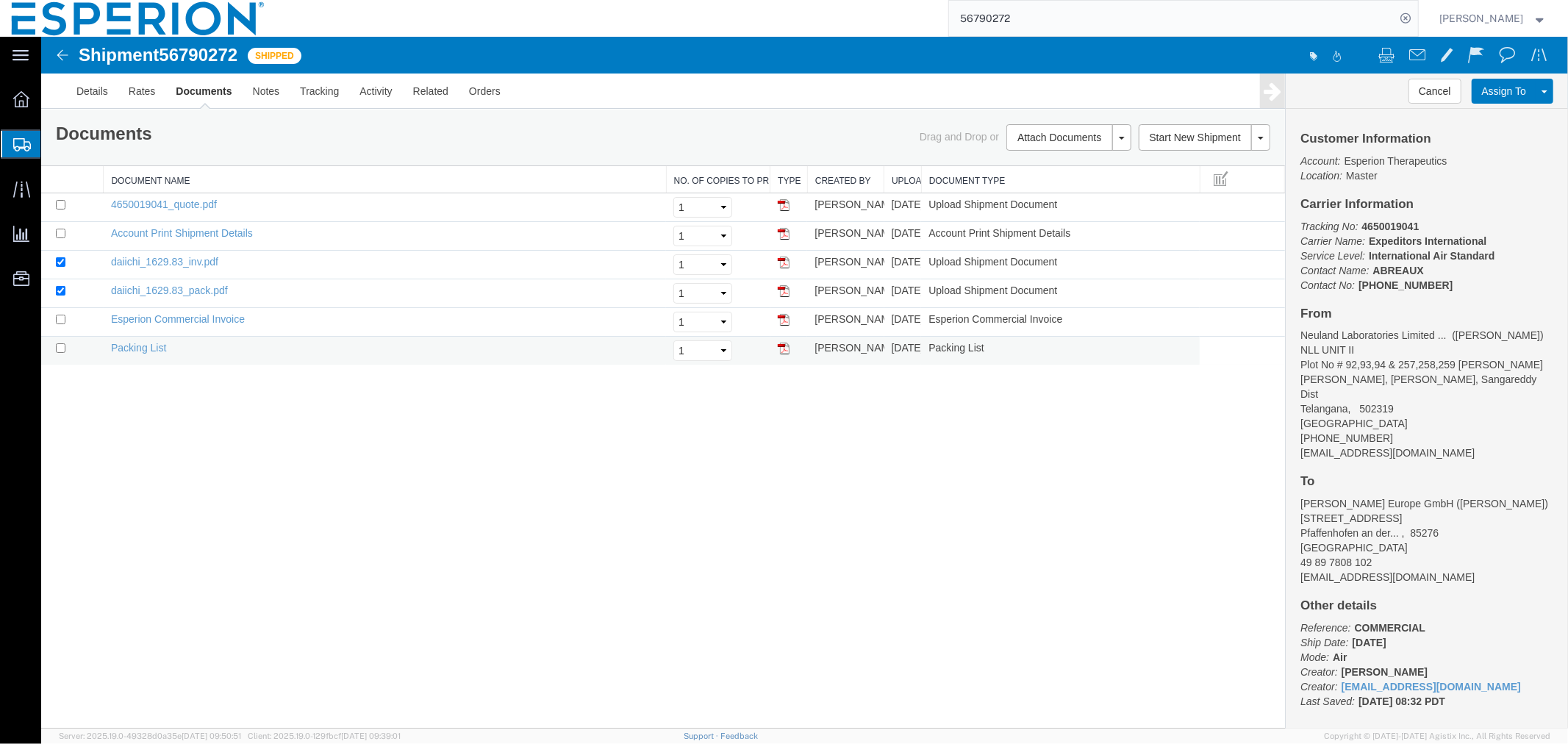
click at [58, 342] on td at bounding box center [72, 350] width 63 height 29
click at [61, 343] on input "checkbox" at bounding box center [59, 347] width 10 height 10
checkbox input "true"
click at [60, 319] on input "checkbox" at bounding box center [59, 318] width 10 height 10
checkbox input "true"
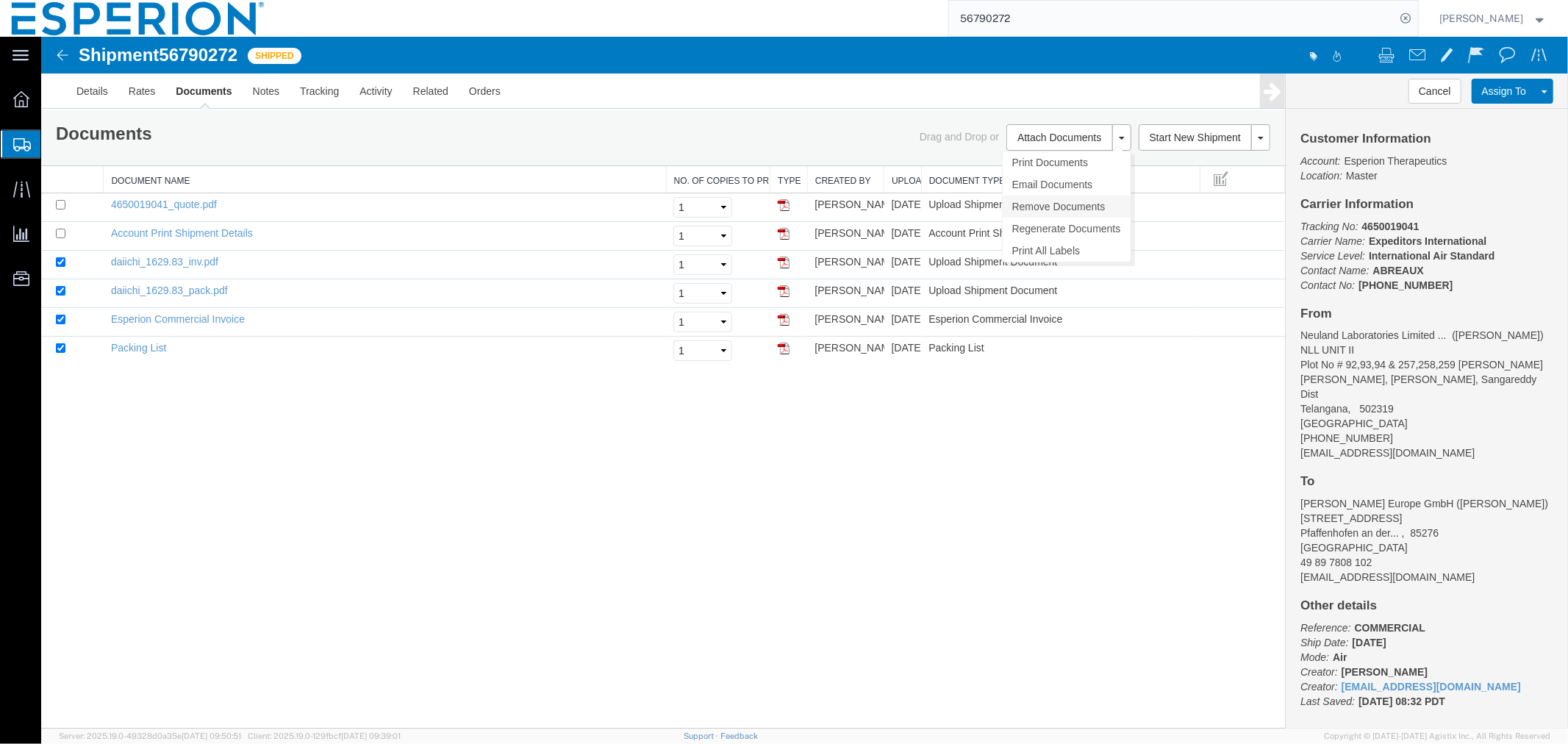
click at [1059, 207] on link "Remove Documents" at bounding box center [1066, 206] width 128 height 22
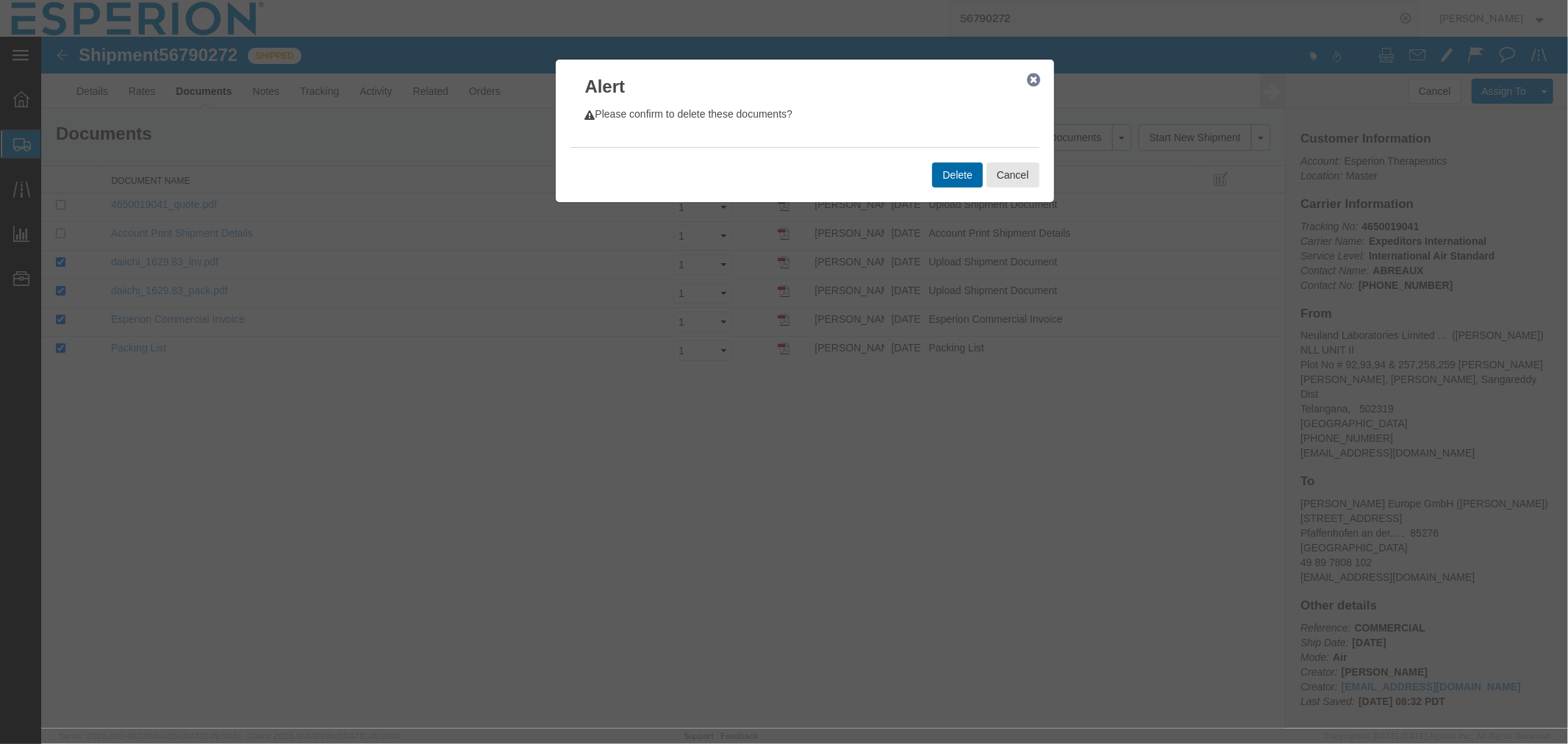
click at [964, 181] on button "Delete" at bounding box center [957, 174] width 50 height 25
